Goal: Book appointment/travel/reservation

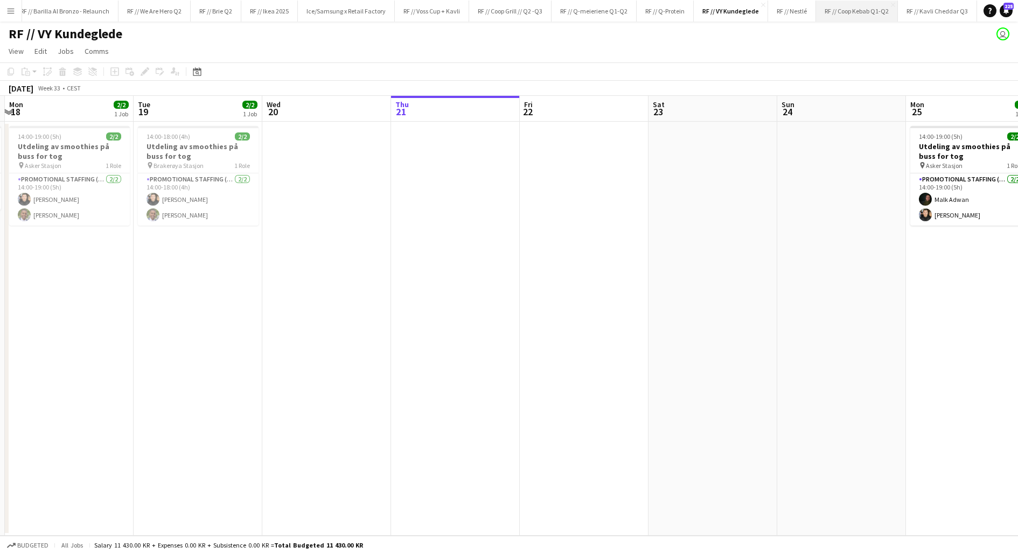
scroll to position [0, 232]
click at [795, 239] on app-date-cell at bounding box center [841, 329] width 129 height 414
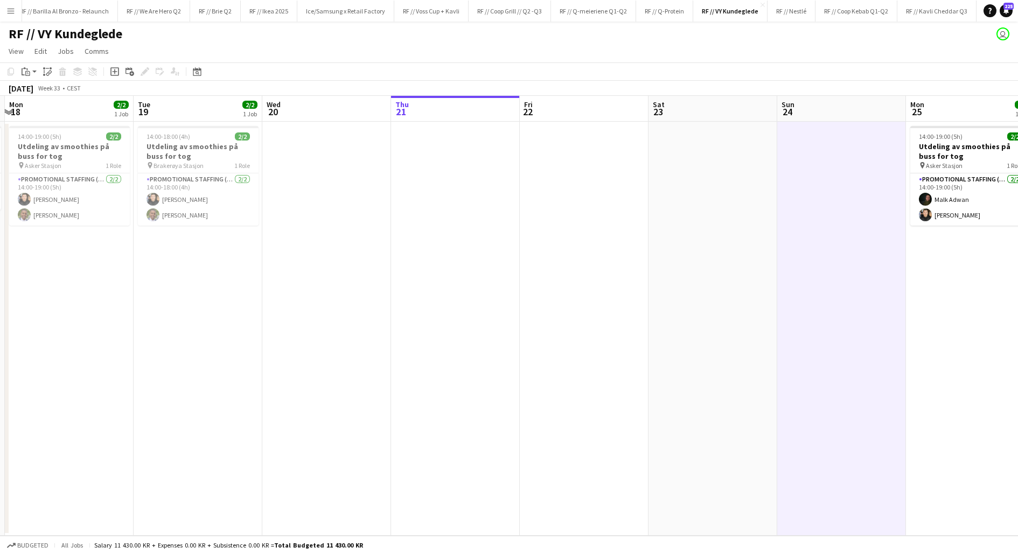
click at [795, 239] on app-date-cell at bounding box center [841, 329] width 129 height 414
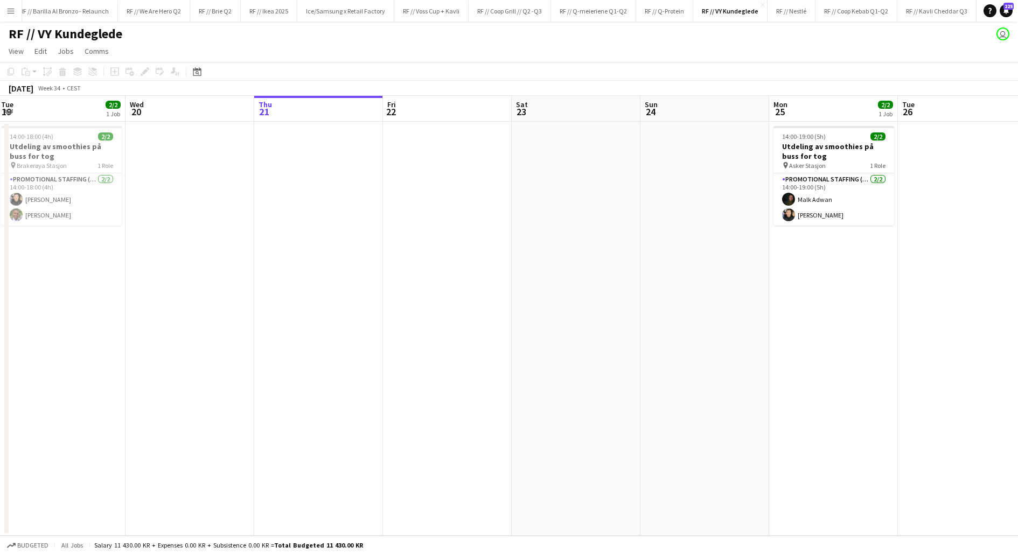
scroll to position [0, 399]
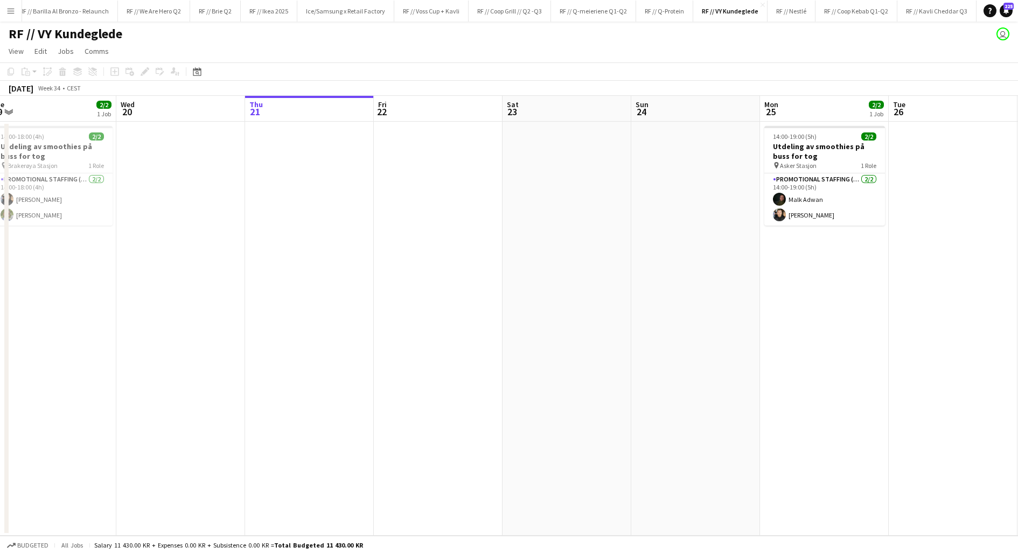
click at [686, 220] on app-date-cell at bounding box center [695, 329] width 129 height 414
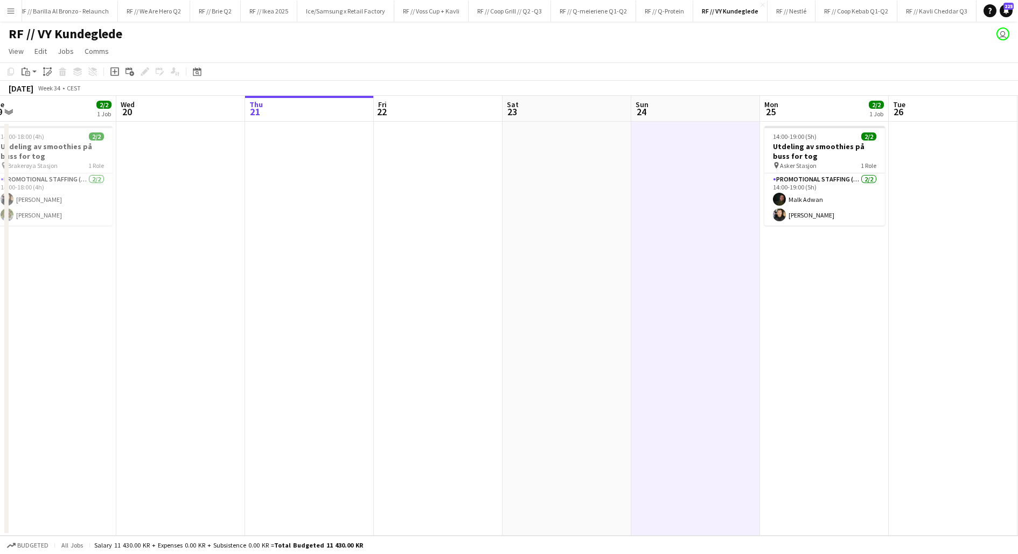
click at [767, 282] on app-date-cell "14:00-19:00 (5h) 2/2 Utdeling av smoothies på buss for tog pin Asker Stasjon 1 …" at bounding box center [824, 329] width 129 height 414
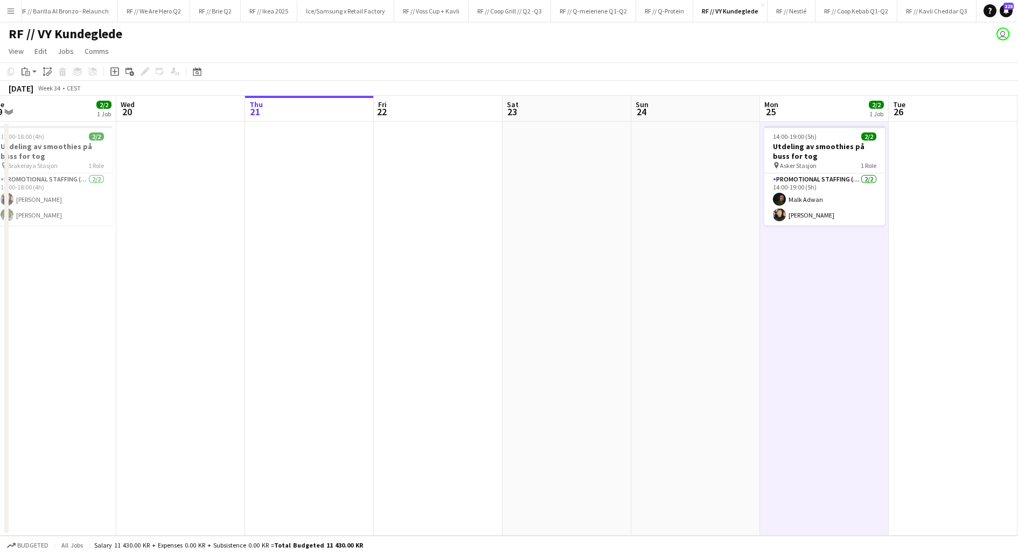
click at [713, 265] on app-date-cell at bounding box center [695, 329] width 129 height 414
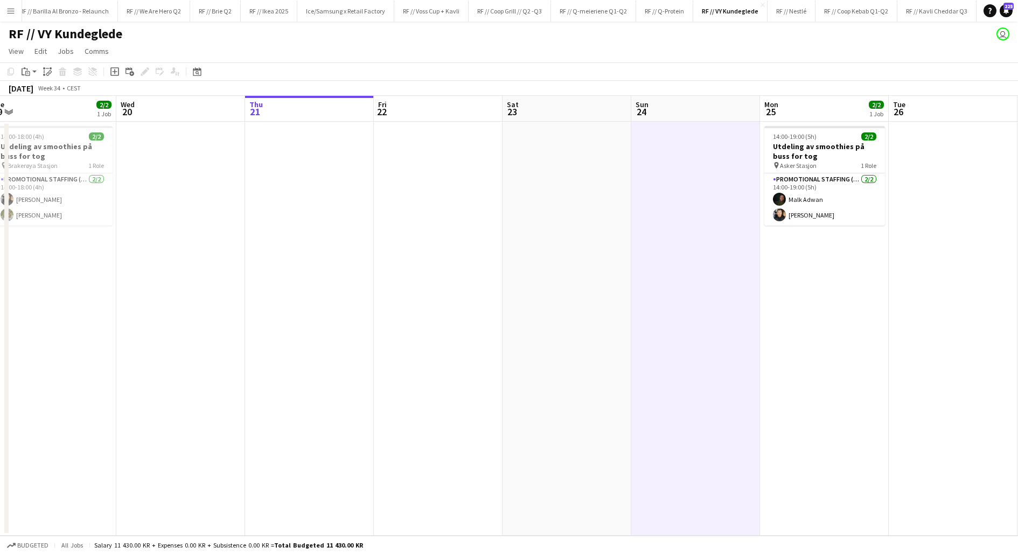
click at [795, 289] on app-date-cell "14:00-19:00 (5h) 2/2 Utdeling av smoothies på buss for tog pin Asker Stasjon 1 …" at bounding box center [824, 329] width 129 height 414
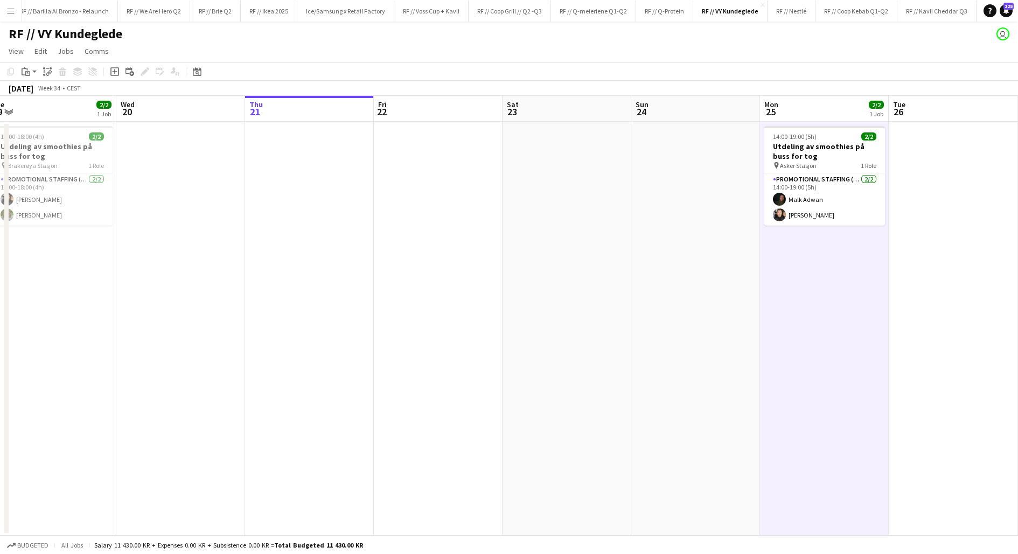
click at [722, 271] on app-date-cell at bounding box center [695, 329] width 129 height 414
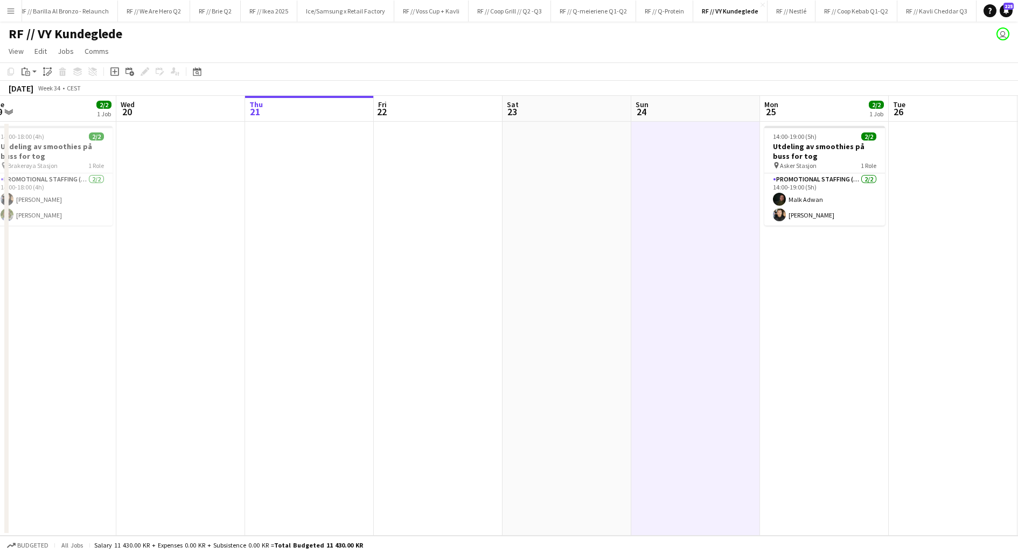
click at [722, 271] on app-date-cell at bounding box center [695, 329] width 129 height 414
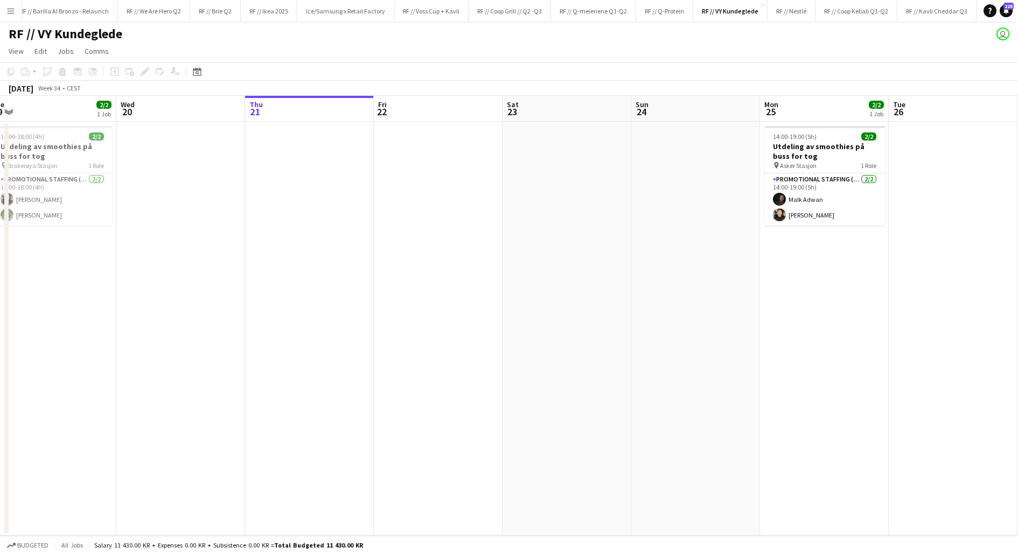
click at [793, 279] on app-date-cell "14:00-19:00 (5h) 2/2 Utdeling av smoothies på buss for tog pin Asker Stasjon 1 …" at bounding box center [824, 329] width 129 height 414
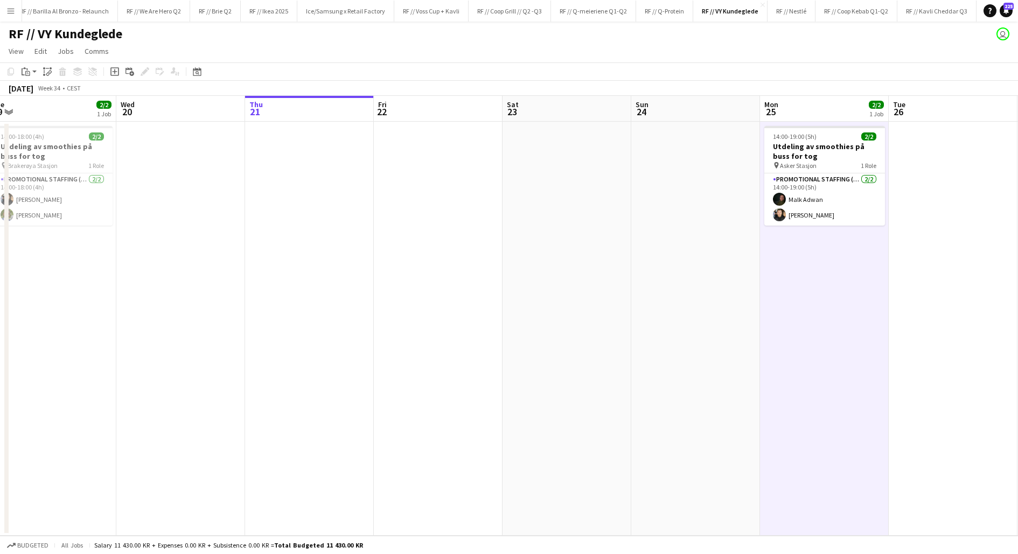
click at [709, 265] on app-date-cell at bounding box center [695, 329] width 129 height 414
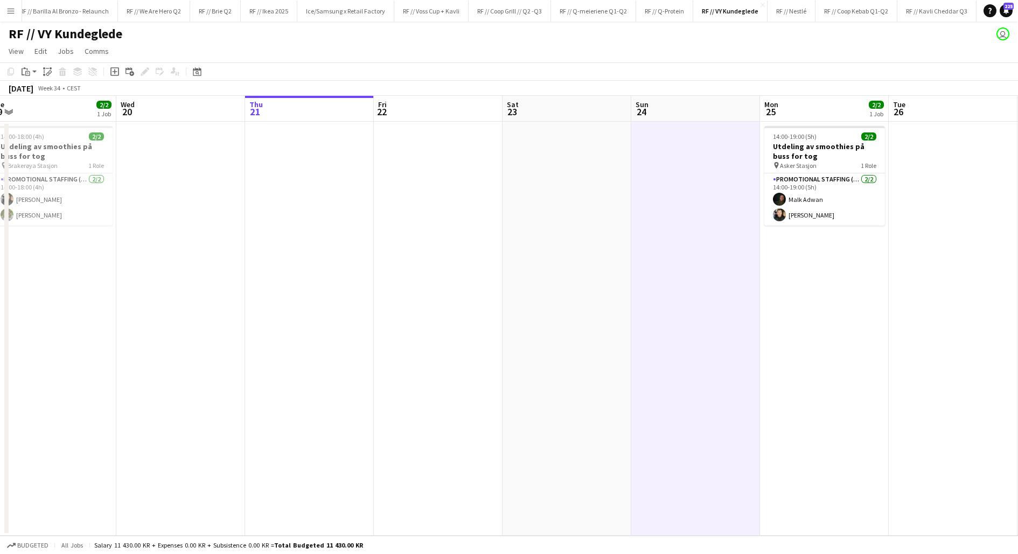
click at [709, 265] on app-date-cell at bounding box center [695, 329] width 129 height 414
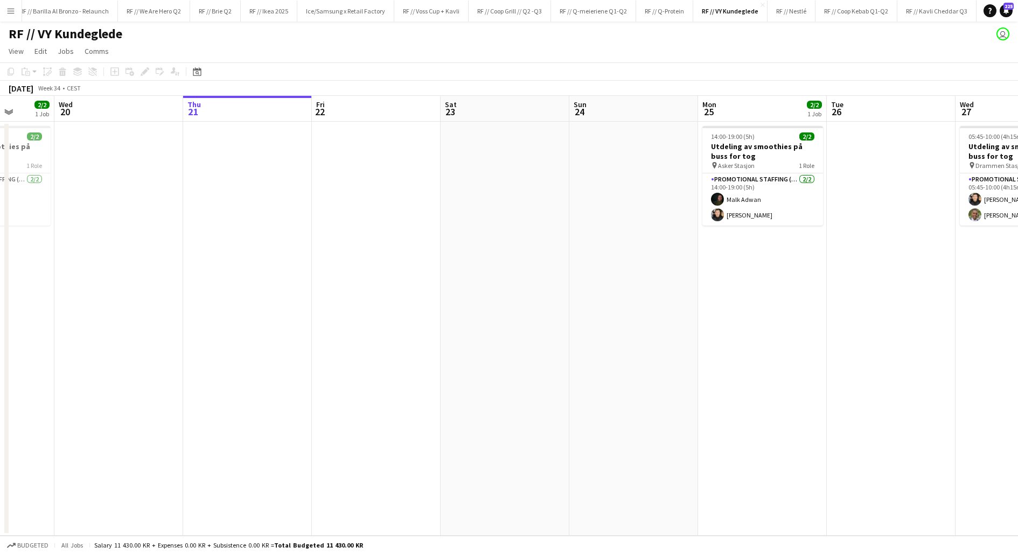
scroll to position [0, 315]
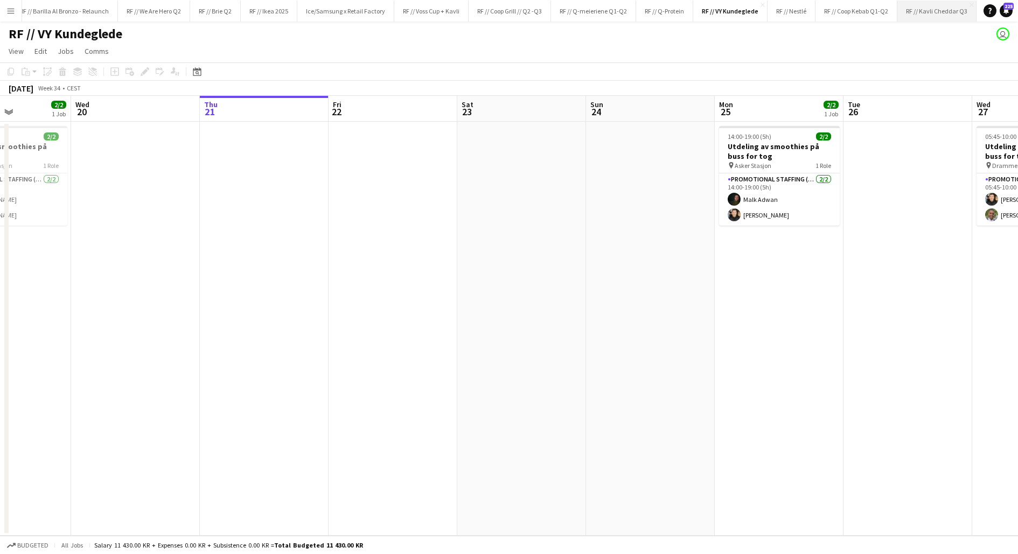
click at [905, 9] on button "RF // Kavli Cheddar Q3 Close" at bounding box center [936, 11] width 79 height 21
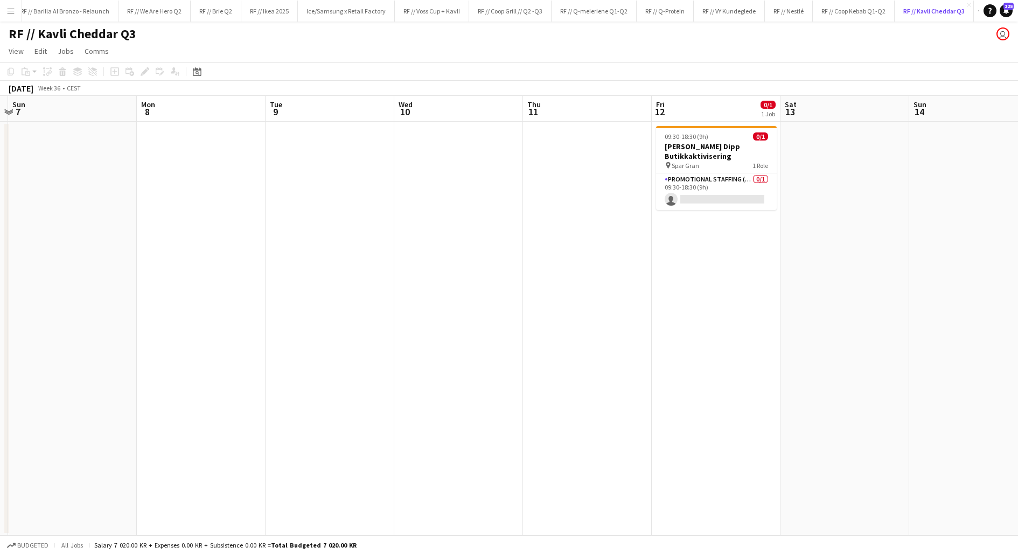
scroll to position [0, 342]
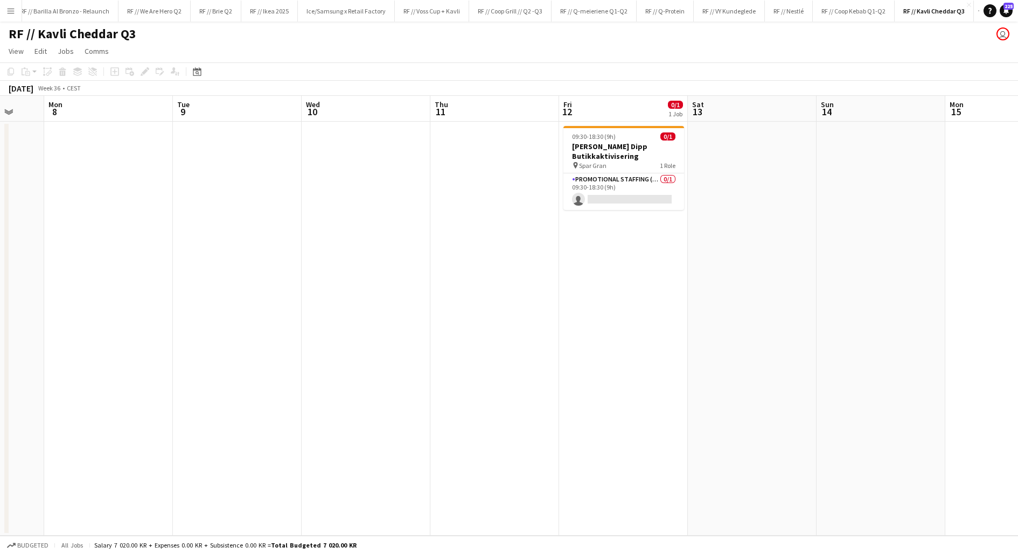
click at [496, 222] on app-date-cell at bounding box center [494, 329] width 129 height 414
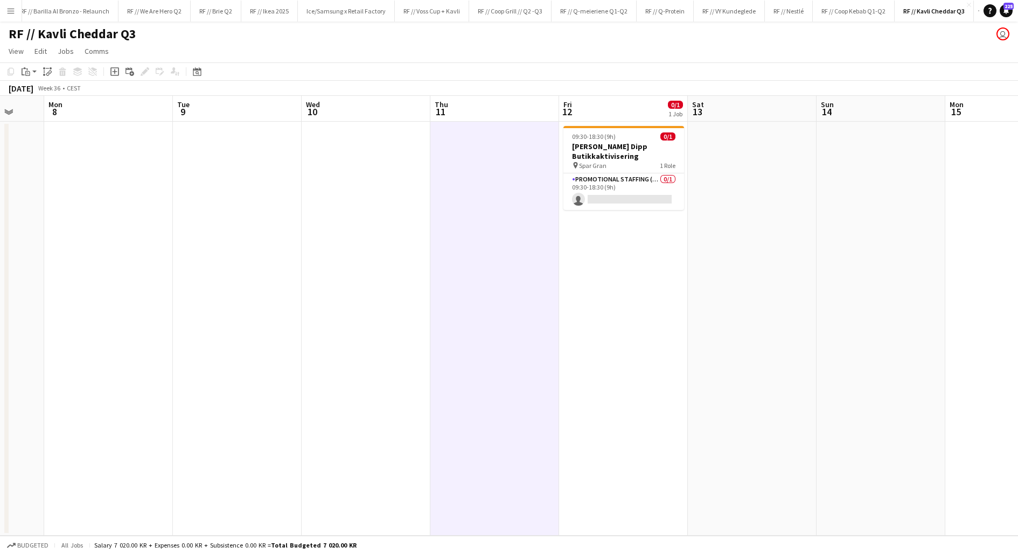
click at [597, 274] on app-date-cell "09:30-18:30 (9h) 0/1 Kavli Cheddar Dipp Butikkaktivisering pin Spar Gran 1 Role…" at bounding box center [623, 329] width 129 height 414
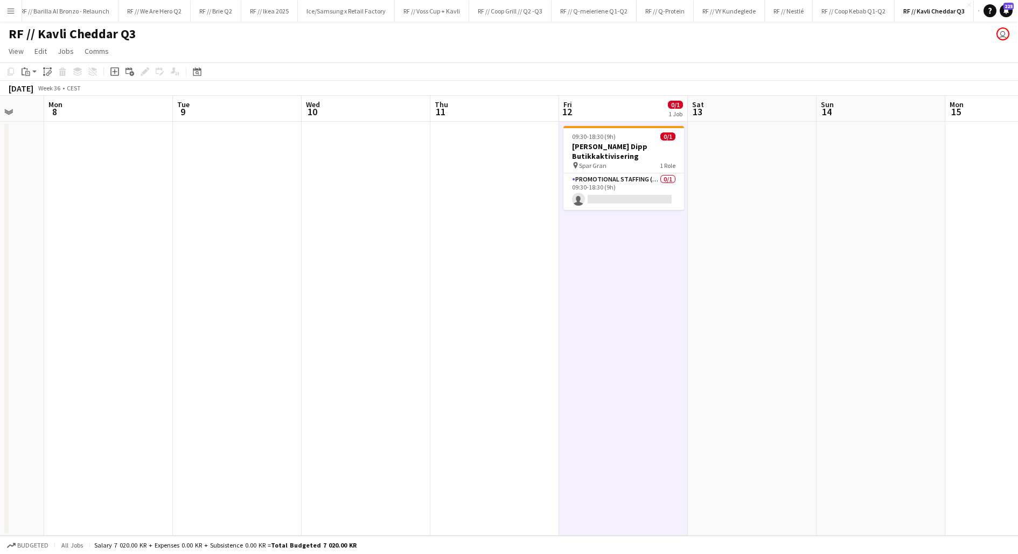
click at [597, 274] on app-date-cell "09:30-18:30 (9h) 0/1 Kavli Cheddar Dipp Butikkaktivisering pin Spar Gran 1 Role…" at bounding box center [623, 329] width 129 height 414
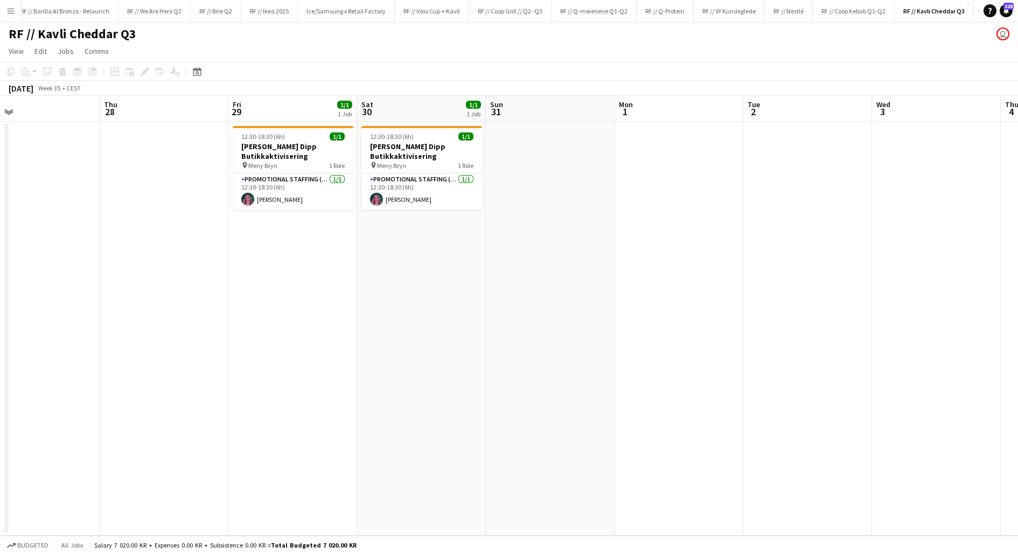
scroll to position [0, 278]
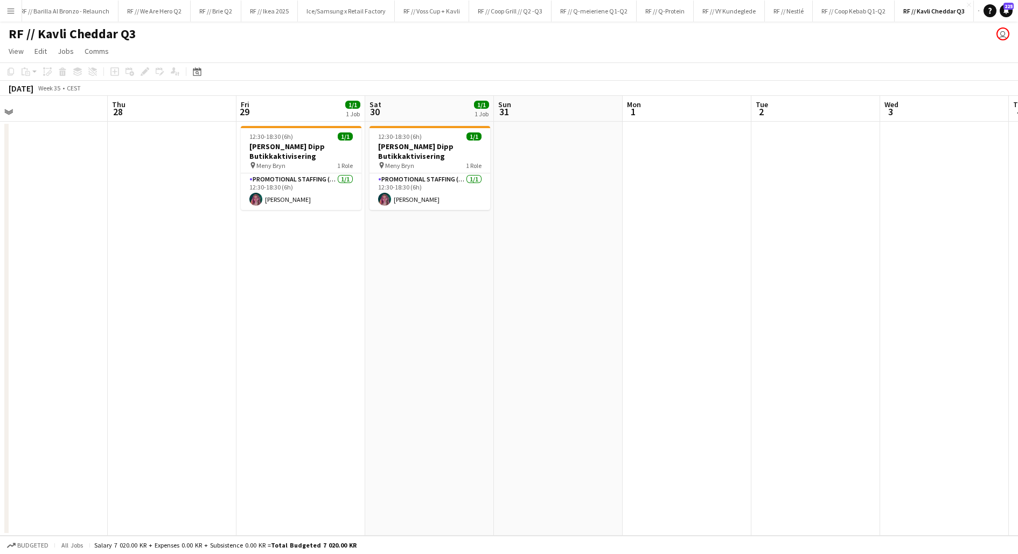
click at [539, 273] on app-date-cell at bounding box center [558, 329] width 129 height 414
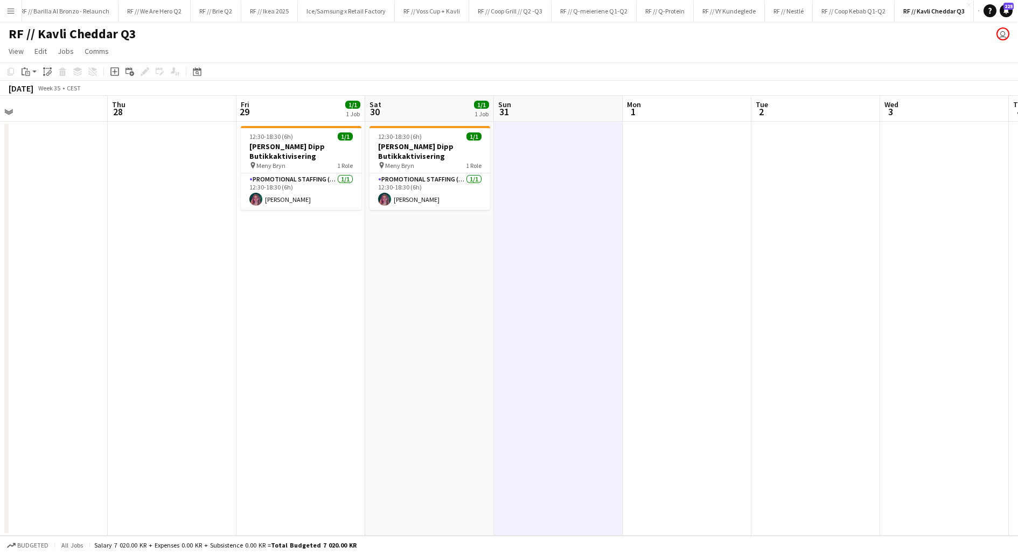
click at [539, 273] on app-date-cell at bounding box center [558, 329] width 129 height 414
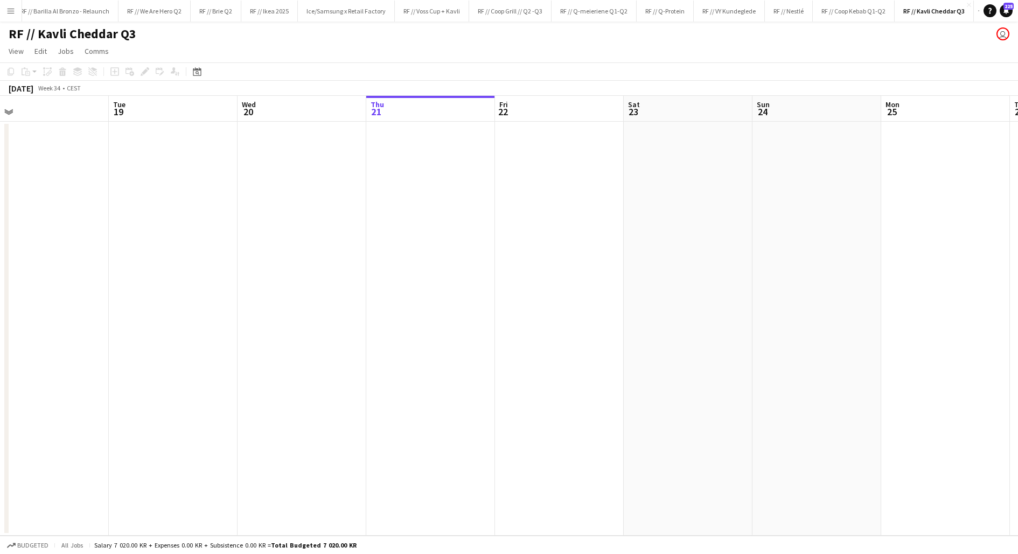
scroll to position [0, 275]
click at [466, 205] on app-date-cell at bounding box center [432, 329] width 129 height 414
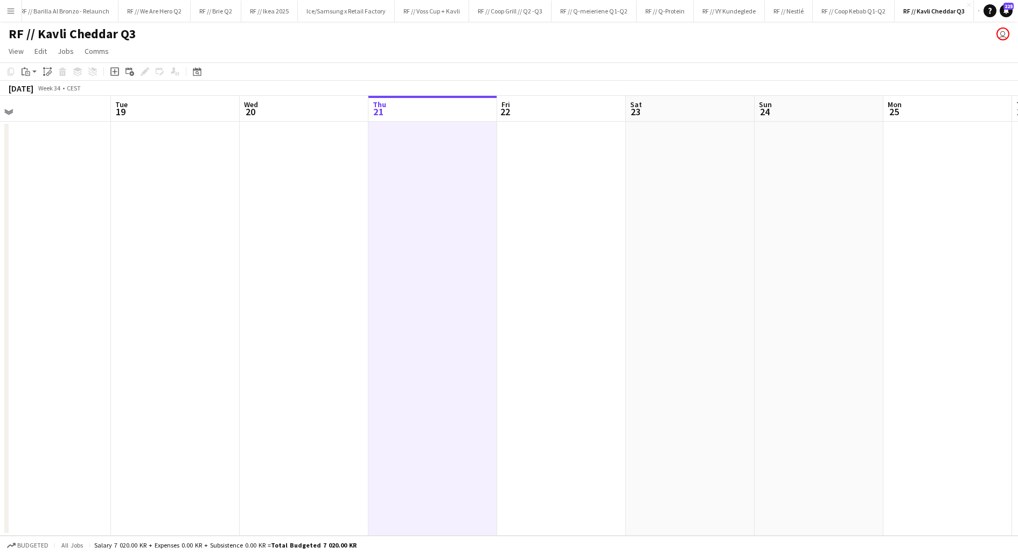
click at [466, 205] on app-date-cell at bounding box center [432, 329] width 129 height 414
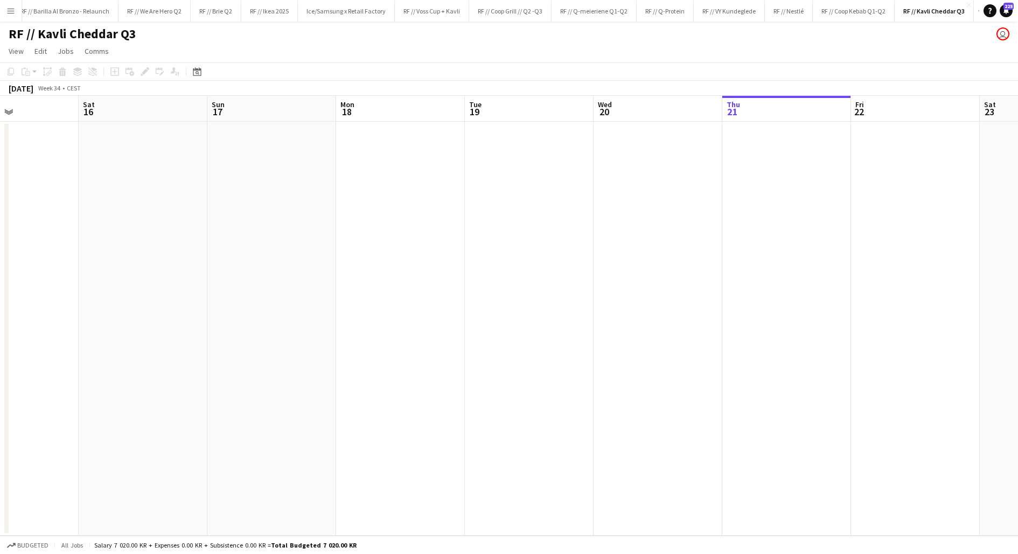
scroll to position [0, 302]
click at [681, 193] on app-date-cell at bounding box center [663, 329] width 129 height 414
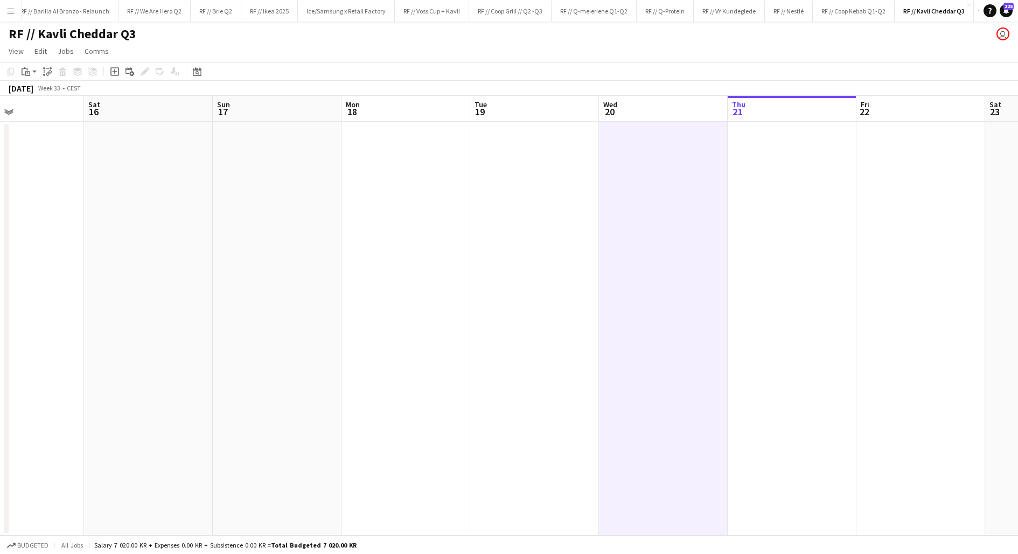
click at [681, 193] on app-date-cell at bounding box center [663, 329] width 129 height 414
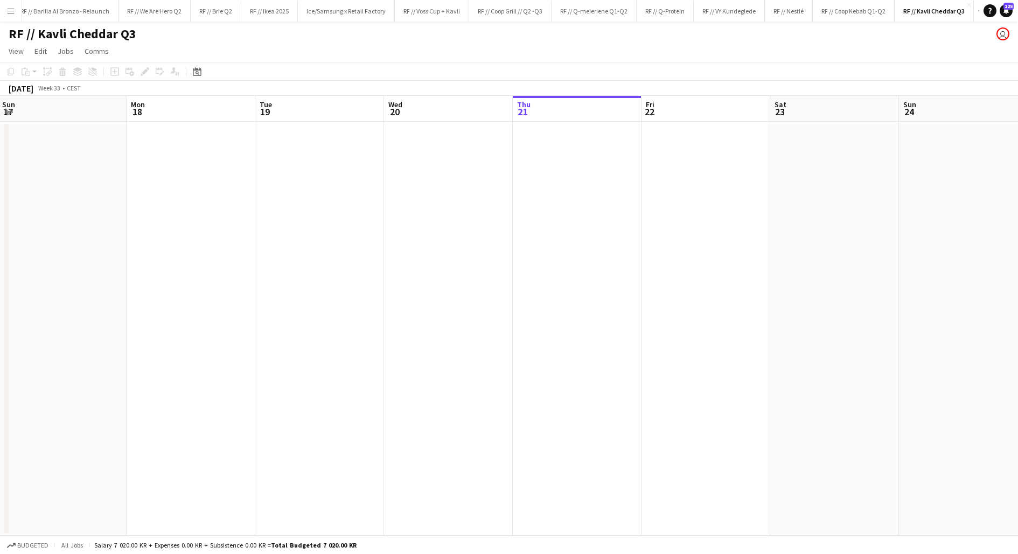
scroll to position [0, 394]
click at [681, 193] on app-date-cell at bounding box center [700, 329] width 129 height 414
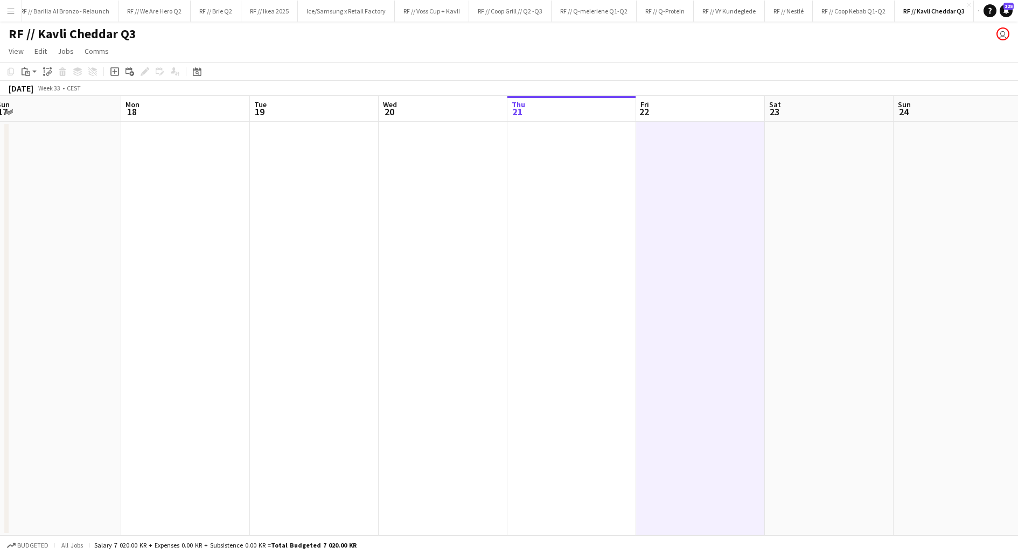
click at [681, 193] on app-date-cell at bounding box center [700, 329] width 129 height 414
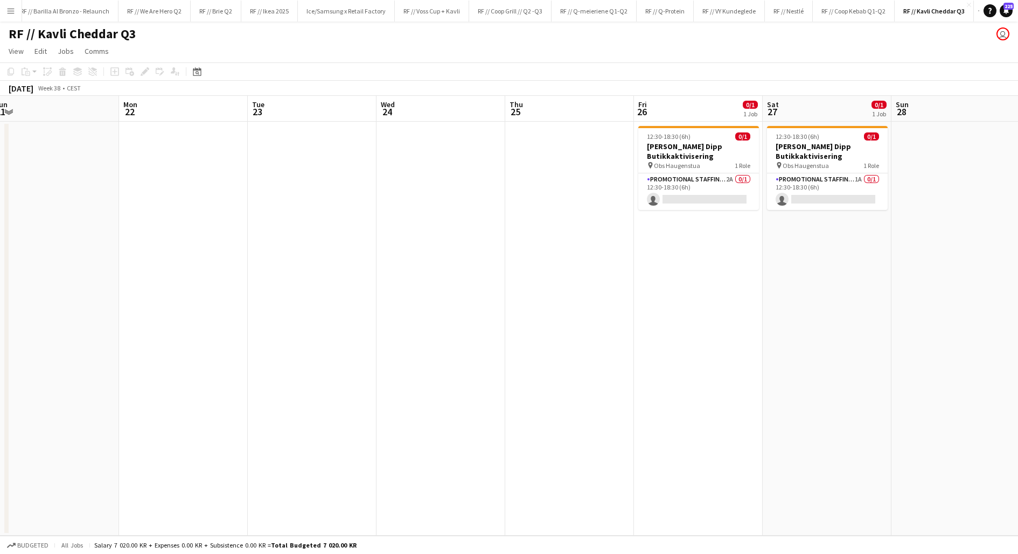
scroll to position [0, 398]
click at [596, 211] on app-date-cell at bounding box center [568, 329] width 129 height 414
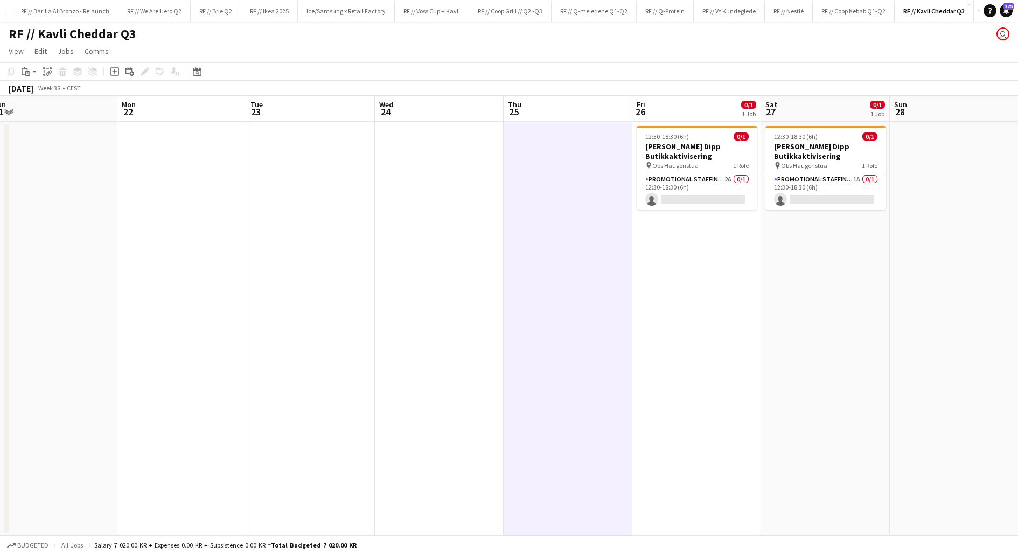
click at [596, 211] on app-date-cell at bounding box center [568, 329] width 129 height 414
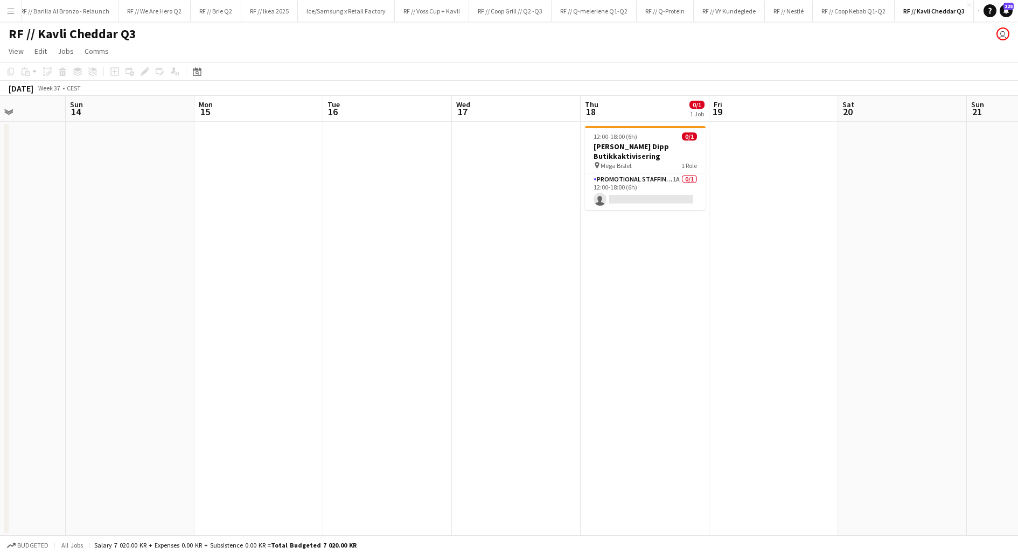
scroll to position [0, 319]
click at [625, 250] on app-date-cell "12:00-18:00 (6h) 0/1 Kavli Cheddar Dipp Butikkaktivisering pin Mega Bislet 1 Ro…" at bounding box center [646, 329] width 129 height 414
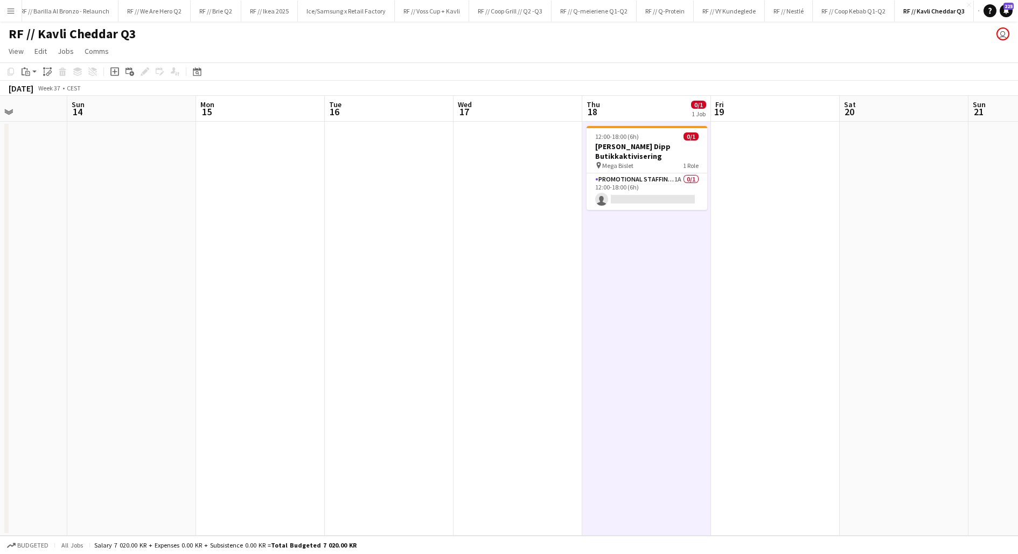
click at [625, 250] on app-date-cell "12:00-18:00 (6h) 0/1 Kavli Cheddar Dipp Butikkaktivisering pin Mega Bislet 1 Ro…" at bounding box center [646, 329] width 129 height 414
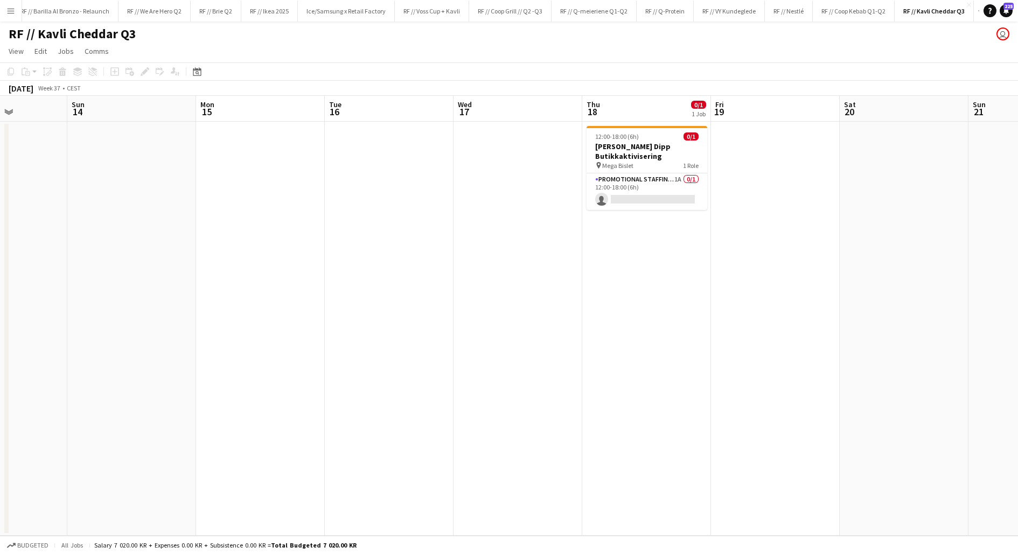
click at [628, 266] on app-date-cell "12:00-18:00 (6h) 0/1 Kavli Cheddar Dipp Butikkaktivisering pin Mega Bislet 1 Ro…" at bounding box center [646, 329] width 129 height 414
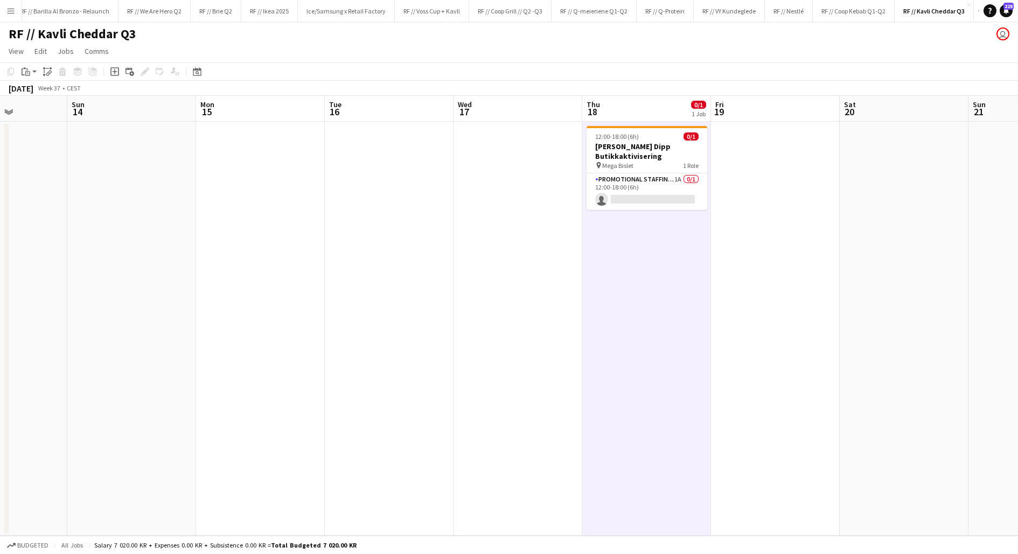
click at [628, 266] on app-date-cell "12:00-18:00 (6h) 0/1 Kavli Cheddar Dipp Butikkaktivisering pin Mega Bislet 1 Ro…" at bounding box center [646, 329] width 129 height 414
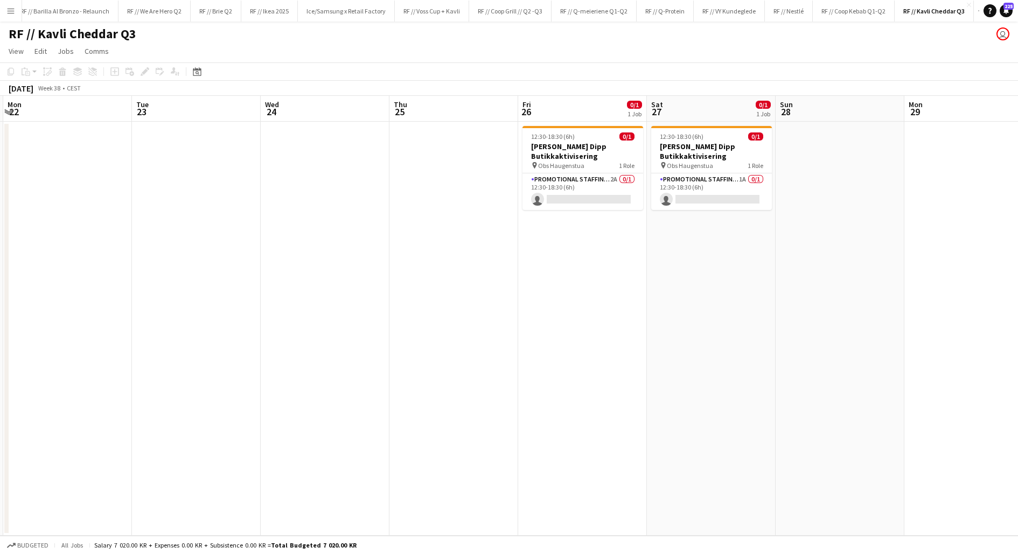
scroll to position [0, 248]
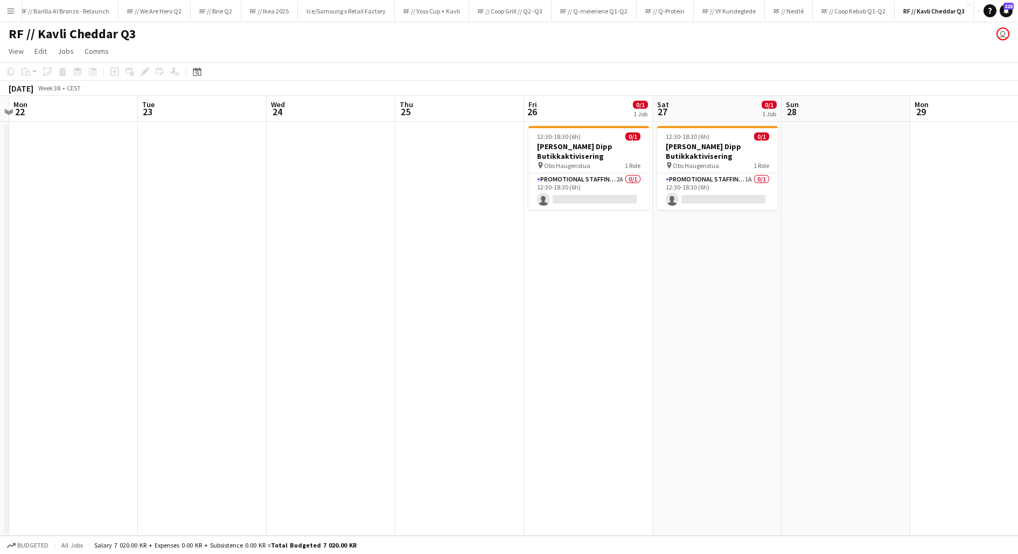
click at [679, 256] on app-date-cell "12:30-18:30 (6h) 0/1 Kavli Cheddar Dipp Butikkaktivisering pin Obs Haugenstua 1…" at bounding box center [717, 329] width 129 height 414
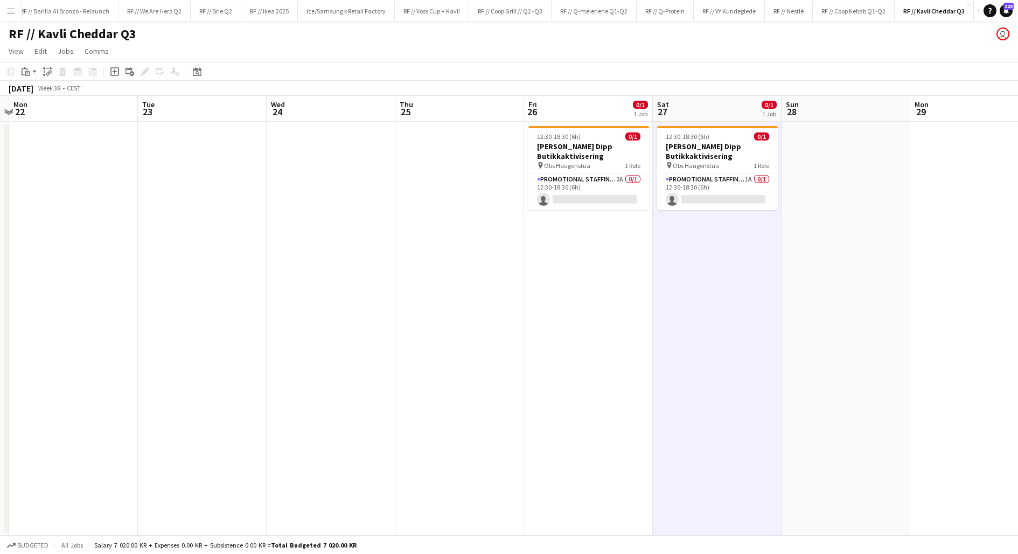
click at [679, 256] on app-date-cell "12:30-18:30 (6h) 0/1 Kavli Cheddar Dipp Butikkaktivisering pin Obs Haugenstua 1…" at bounding box center [717, 329] width 129 height 414
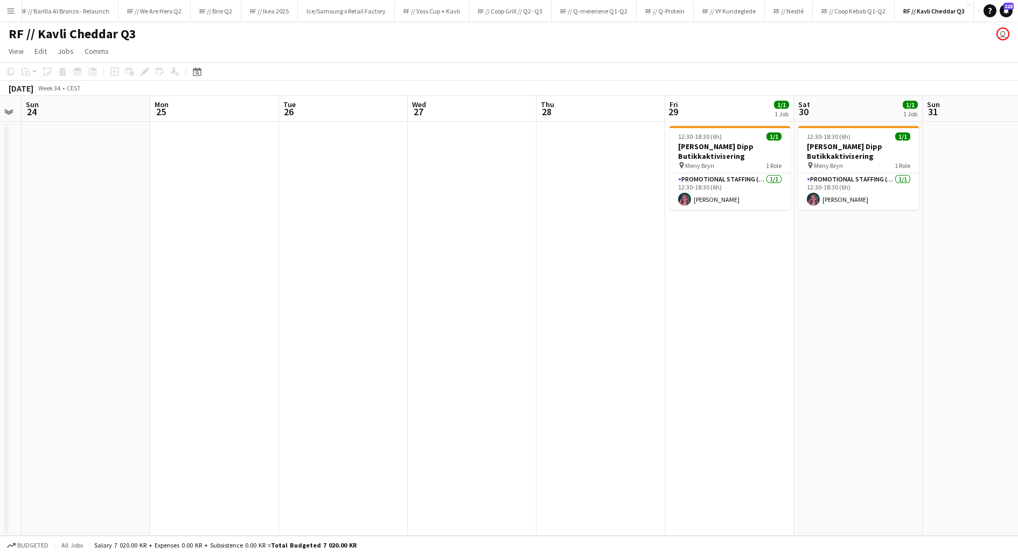
scroll to position [0, 221]
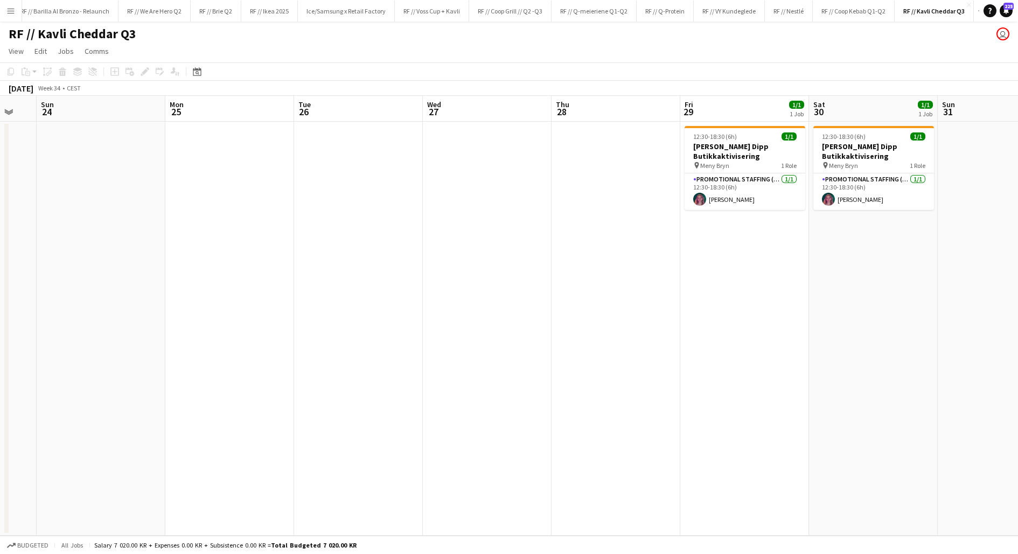
click at [578, 261] on app-date-cell at bounding box center [616, 329] width 129 height 414
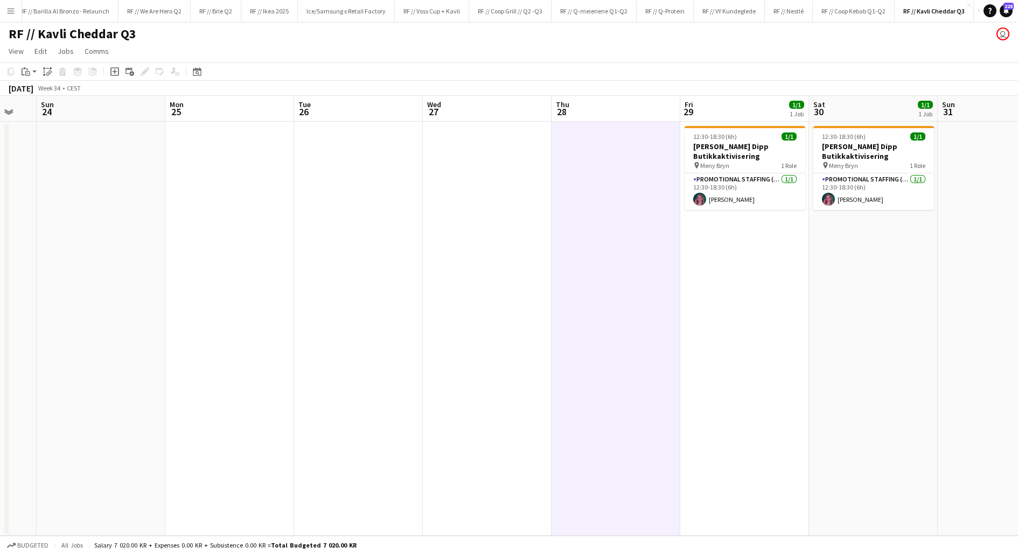
click at [578, 261] on app-date-cell at bounding box center [616, 329] width 129 height 414
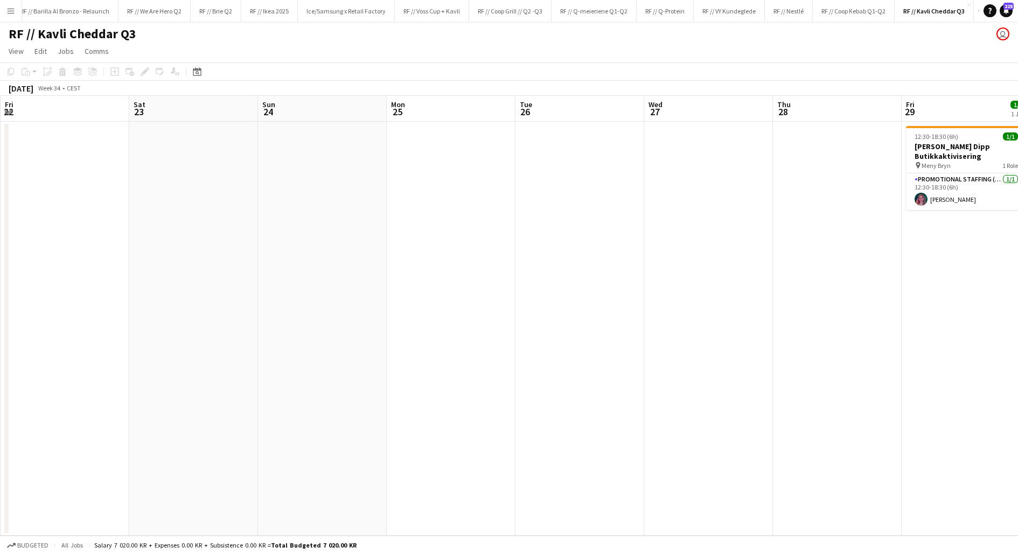
scroll to position [0, 404]
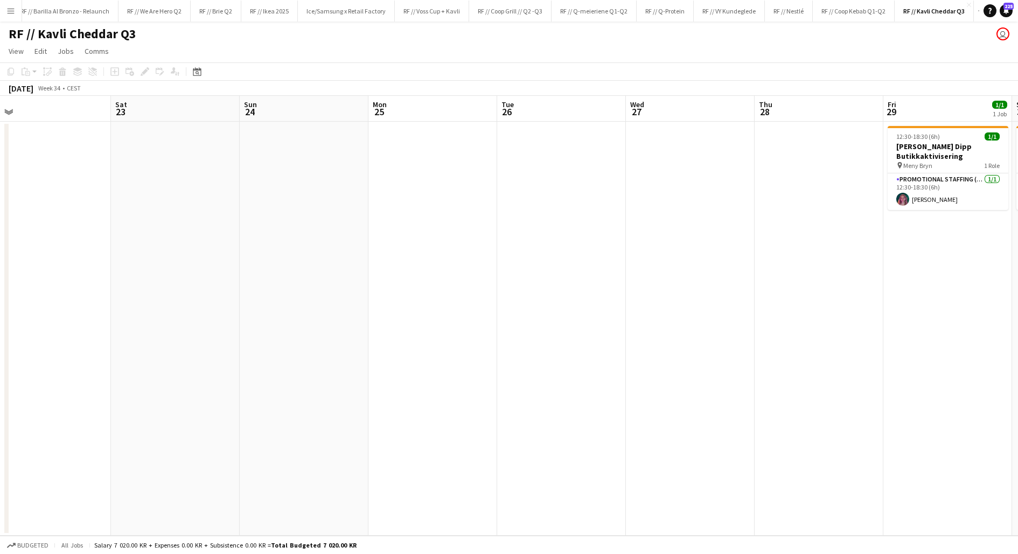
click at [685, 267] on app-date-cell at bounding box center [690, 329] width 129 height 414
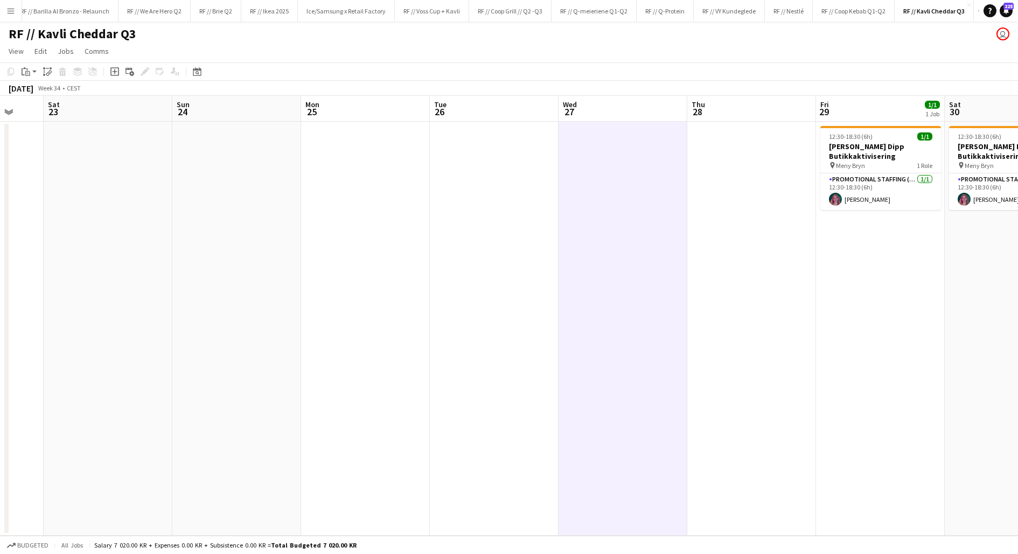
scroll to position [0, 356]
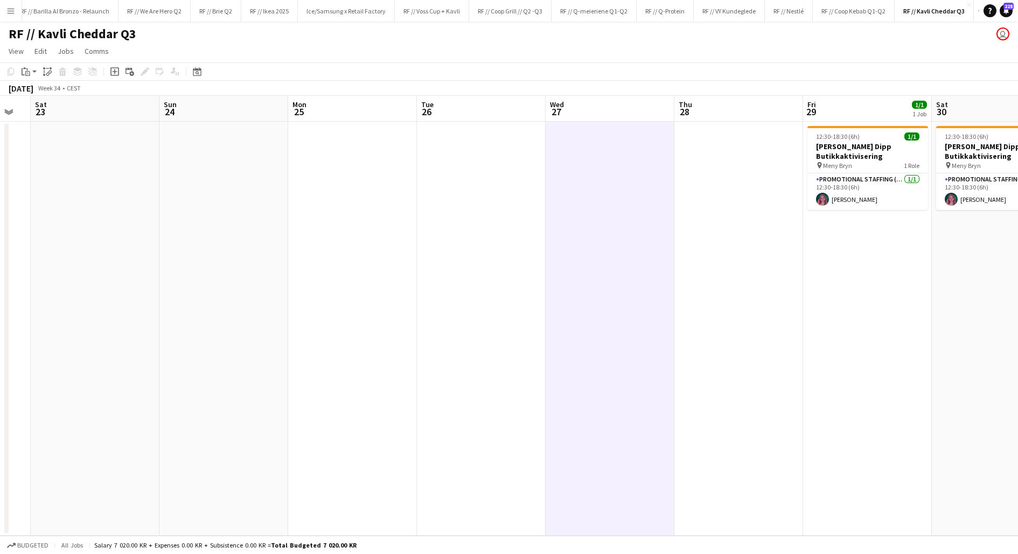
click at [798, 276] on app-date-cell at bounding box center [738, 329] width 129 height 414
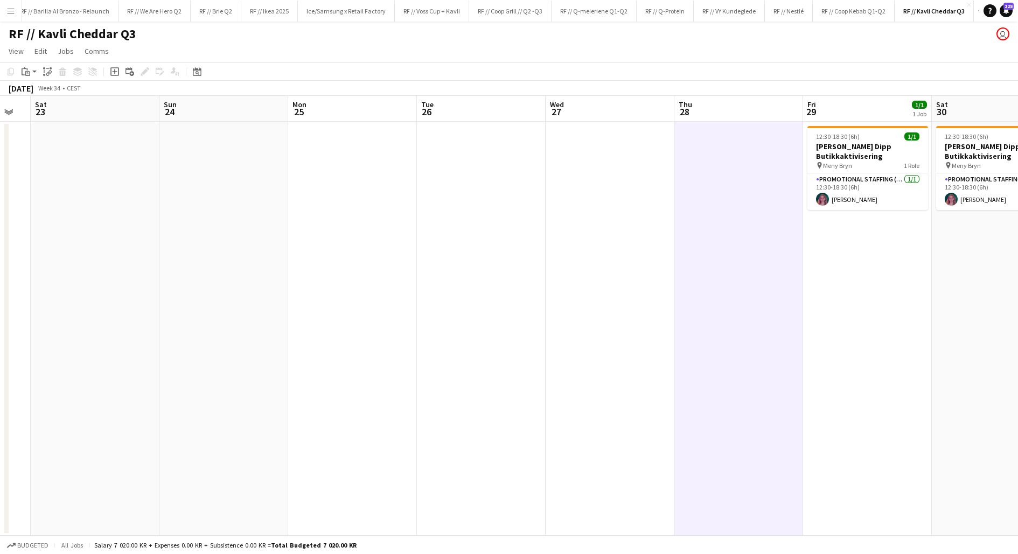
click at [798, 276] on app-date-cell at bounding box center [738, 329] width 129 height 414
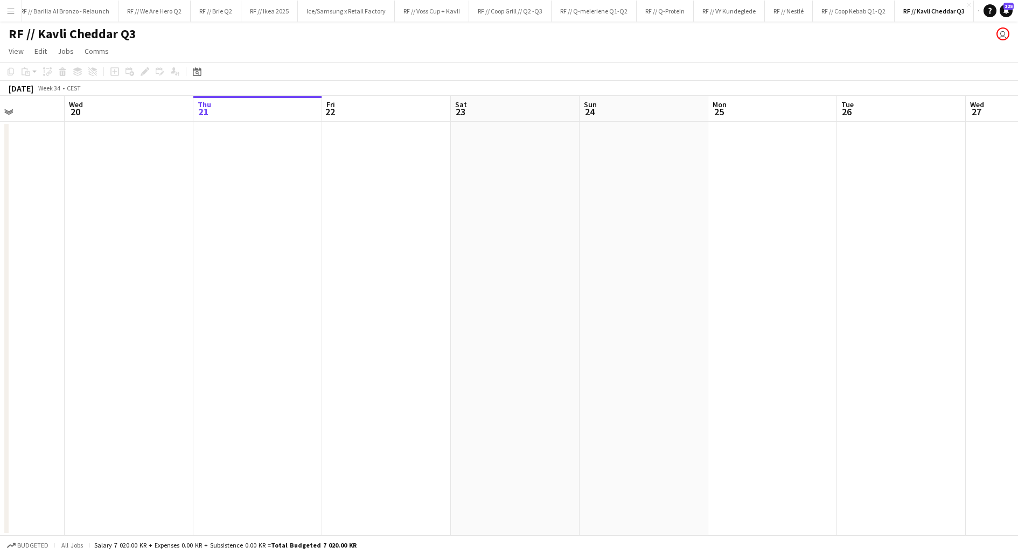
scroll to position [0, 321]
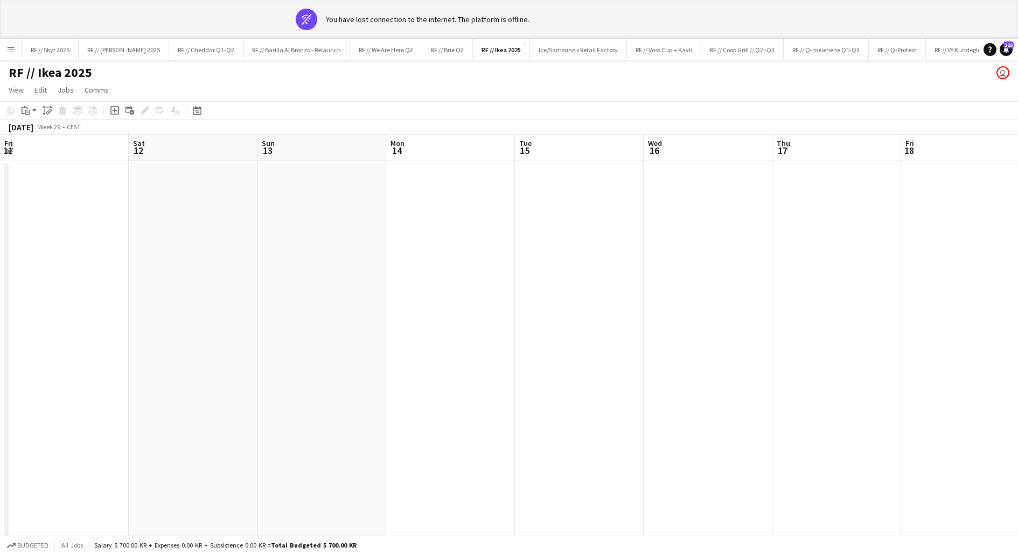
scroll to position [0, 388]
